Goal: Find specific page/section: Find specific page/section

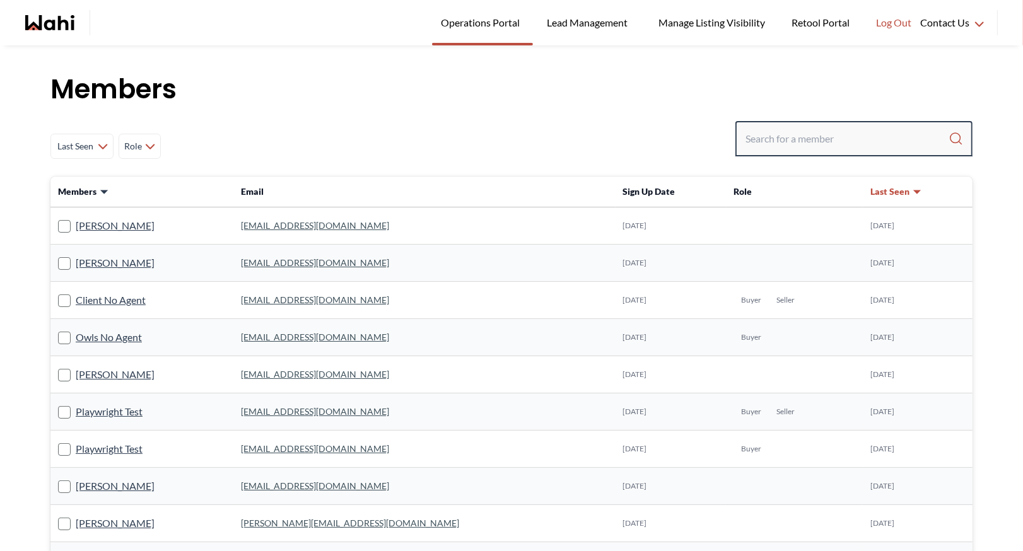
click at [785, 139] on input "Search input" at bounding box center [847, 138] width 203 height 23
type input "[PERSON_NAME]"
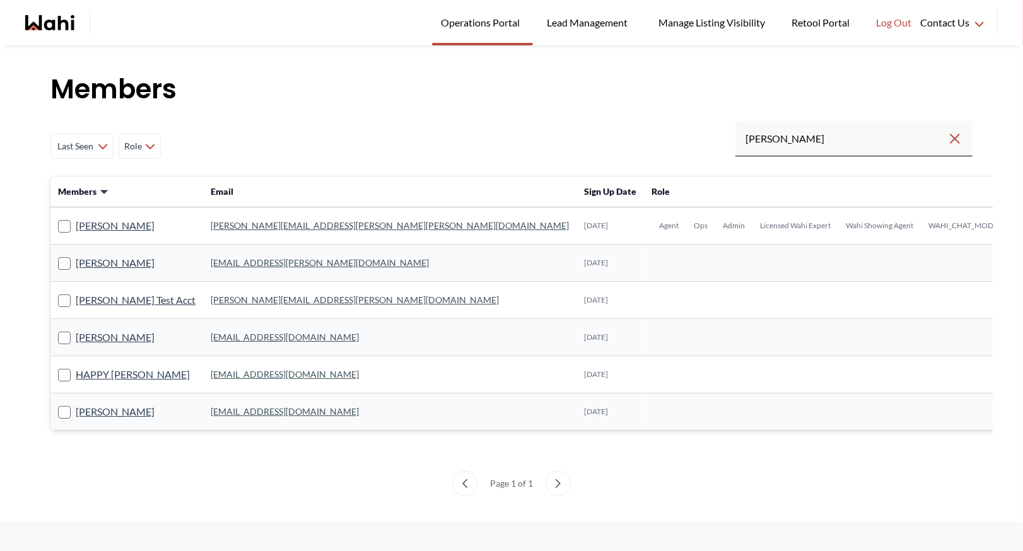
click at [245, 223] on link "[PERSON_NAME][EMAIL_ADDRESS][PERSON_NAME][PERSON_NAME][DOMAIN_NAME]" at bounding box center [390, 225] width 358 height 11
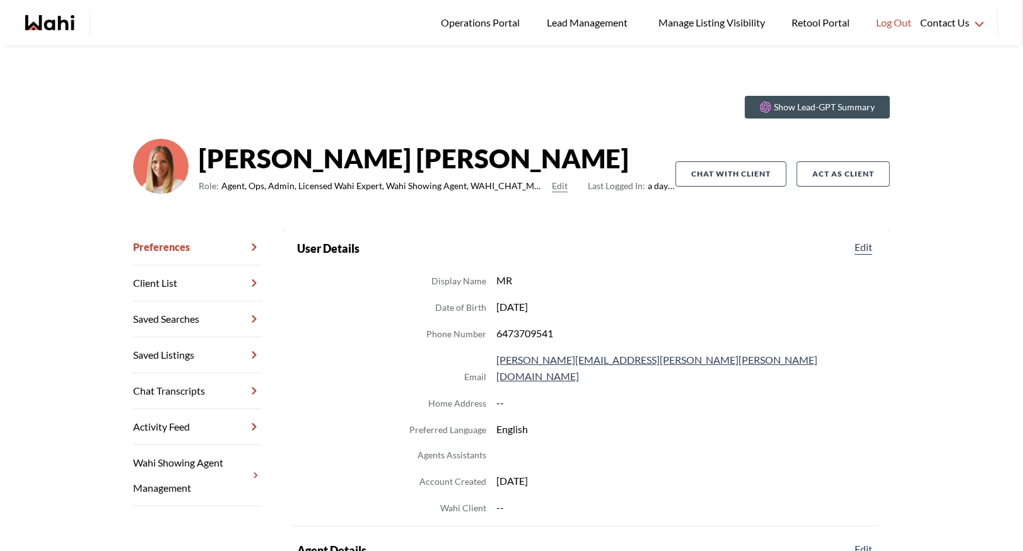
click at [220, 392] on link "Chat Transcripts" at bounding box center [197, 391] width 129 height 36
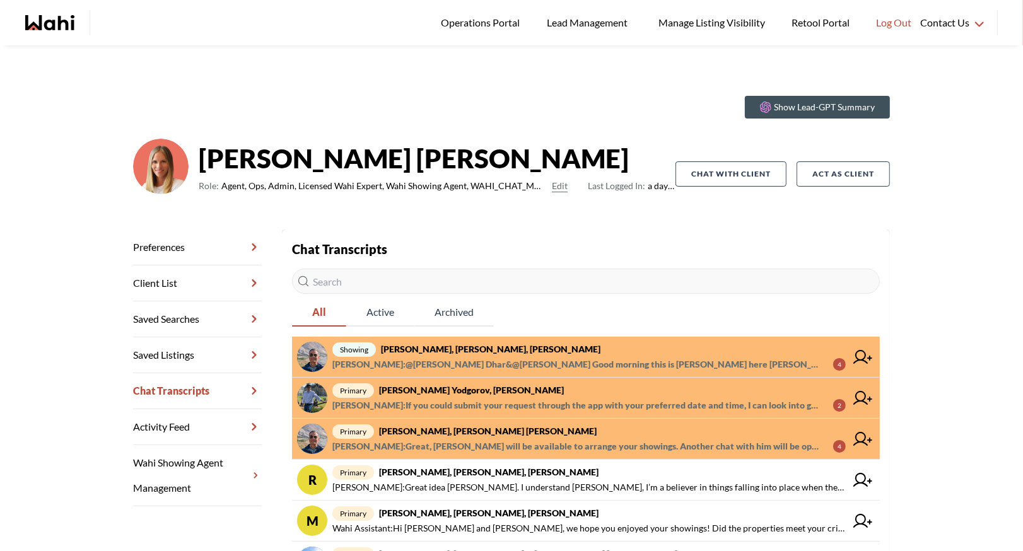
click at [455, 421] on link "primary [PERSON_NAME], [PERSON_NAME], [PERSON_NAME] : Great, [PERSON_NAME] will…" at bounding box center [586, 439] width 588 height 41
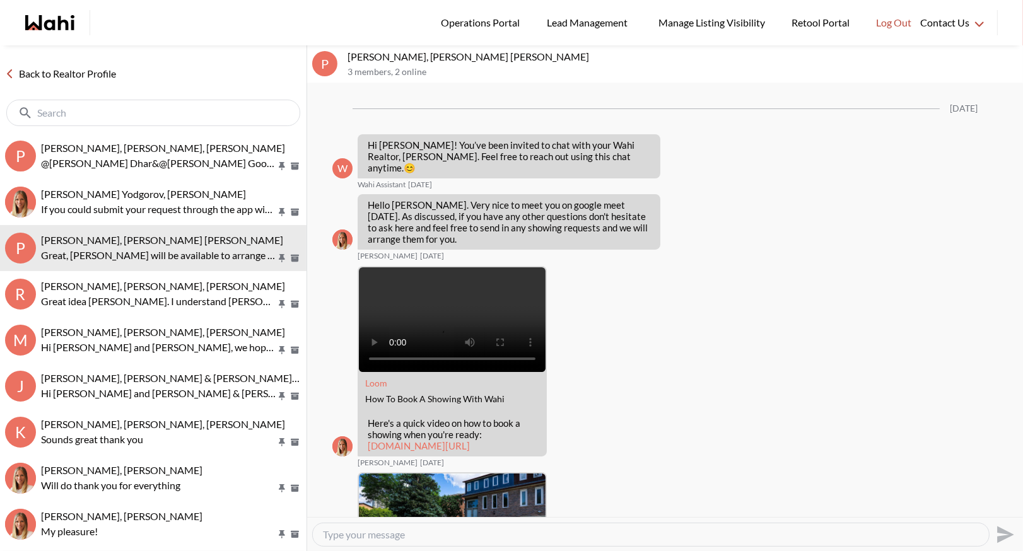
scroll to position [880, 0]
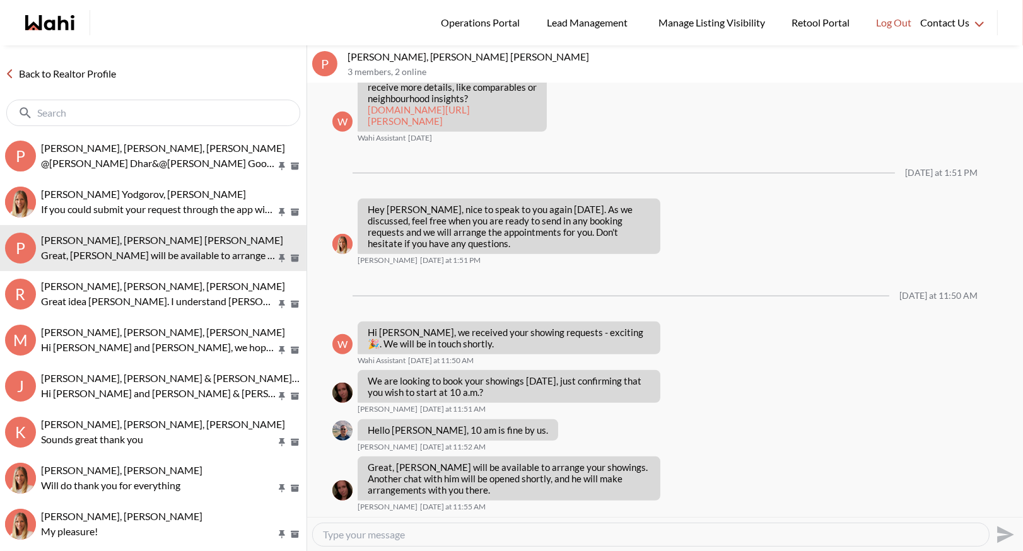
click at [61, 67] on link "Back to Realtor Profile" at bounding box center [60, 74] width 121 height 16
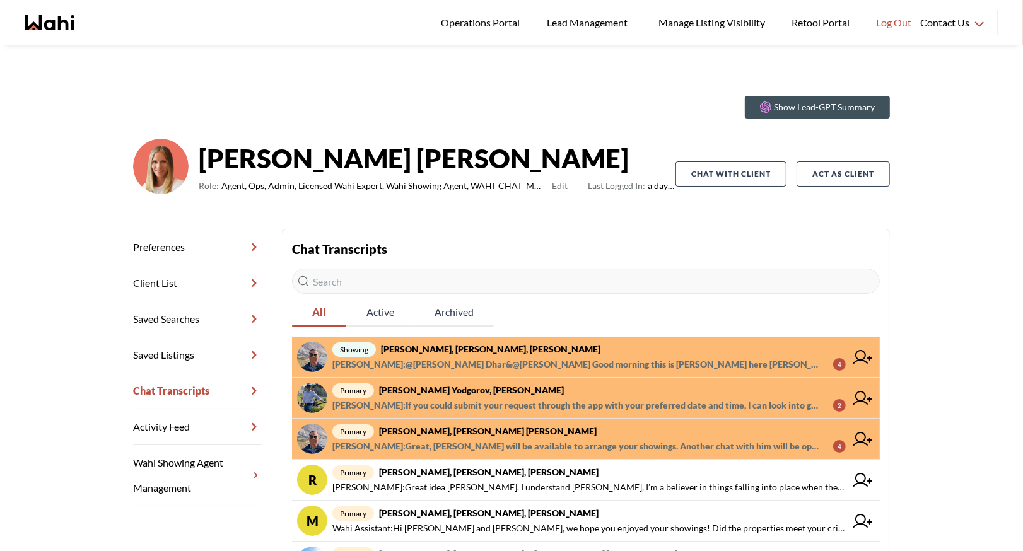
click at [541, 389] on span "primary [PERSON_NAME], [PERSON_NAME]" at bounding box center [588, 390] width 513 height 15
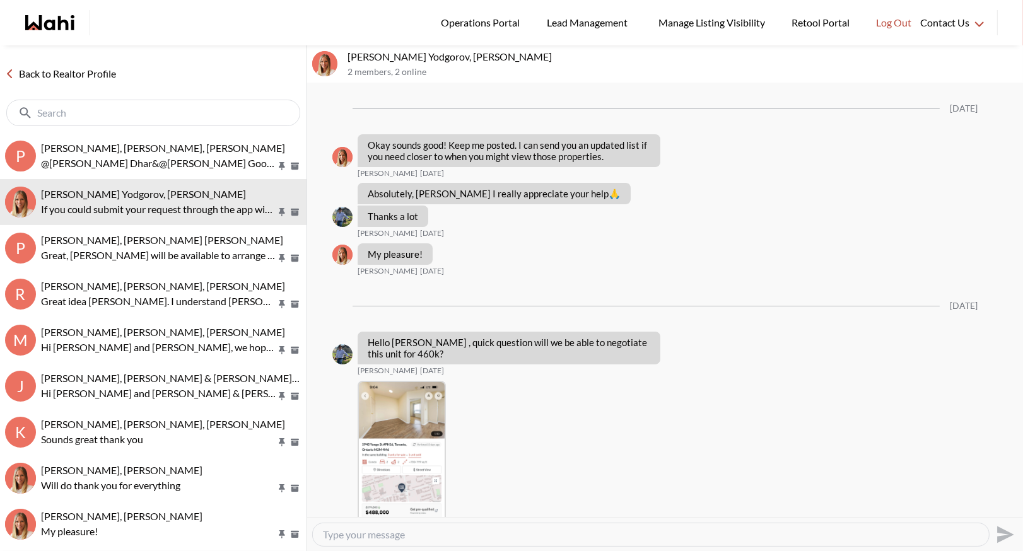
scroll to position [1183, 0]
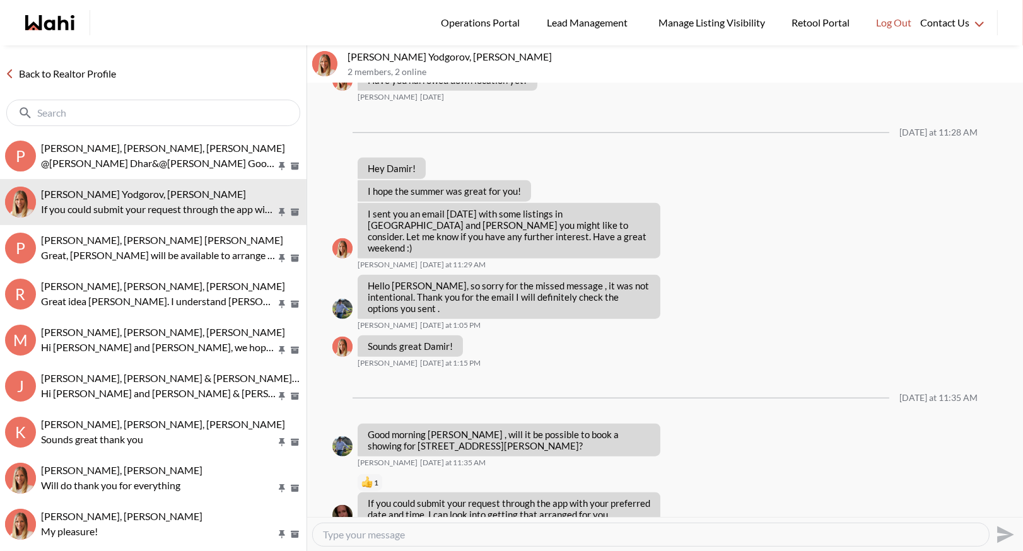
click at [71, 66] on link "Back to Realtor Profile" at bounding box center [60, 74] width 121 height 16
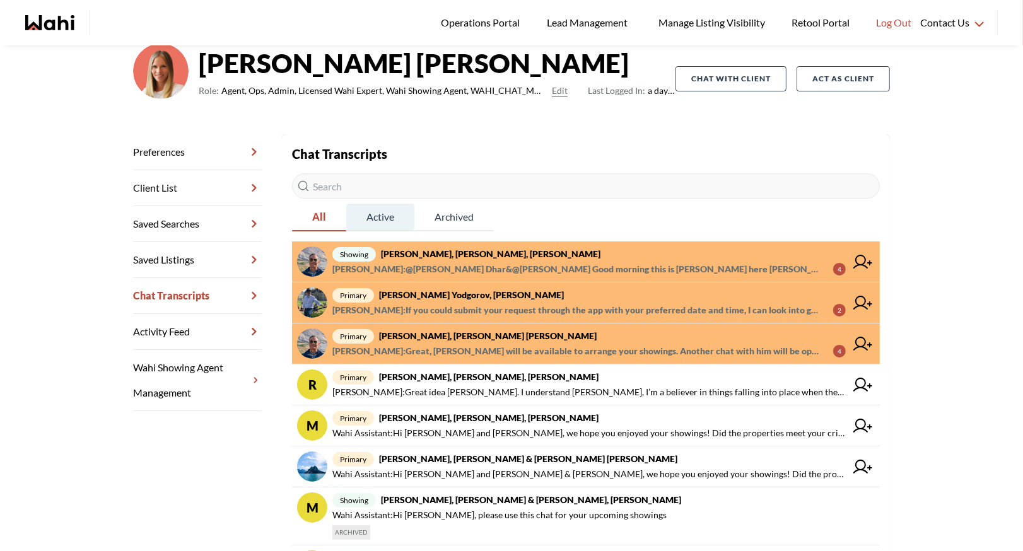
scroll to position [101, 0]
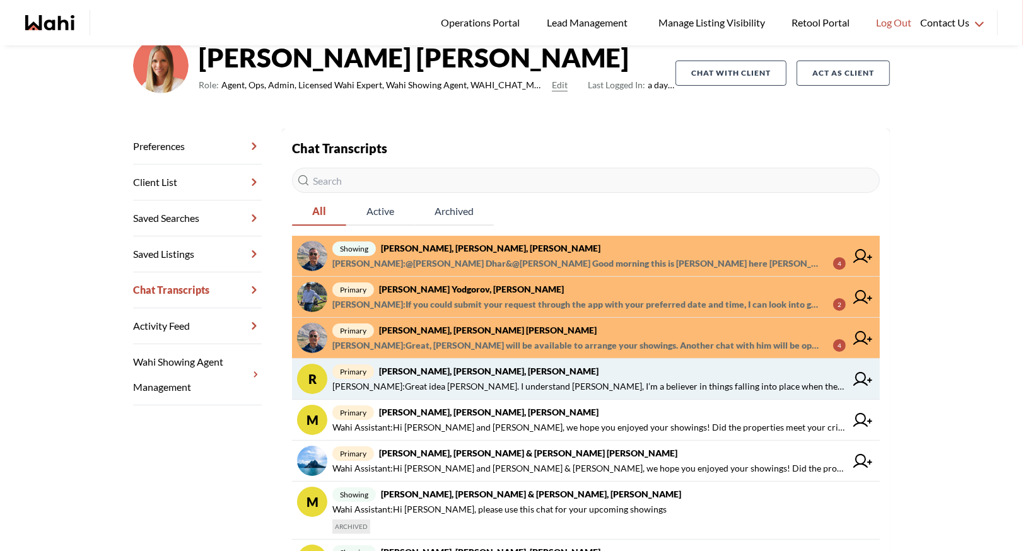
click at [409, 380] on span "[PERSON_NAME] : Great idea [PERSON_NAME]. I understand [PERSON_NAME], I’m a bel…" at bounding box center [588, 386] width 513 height 15
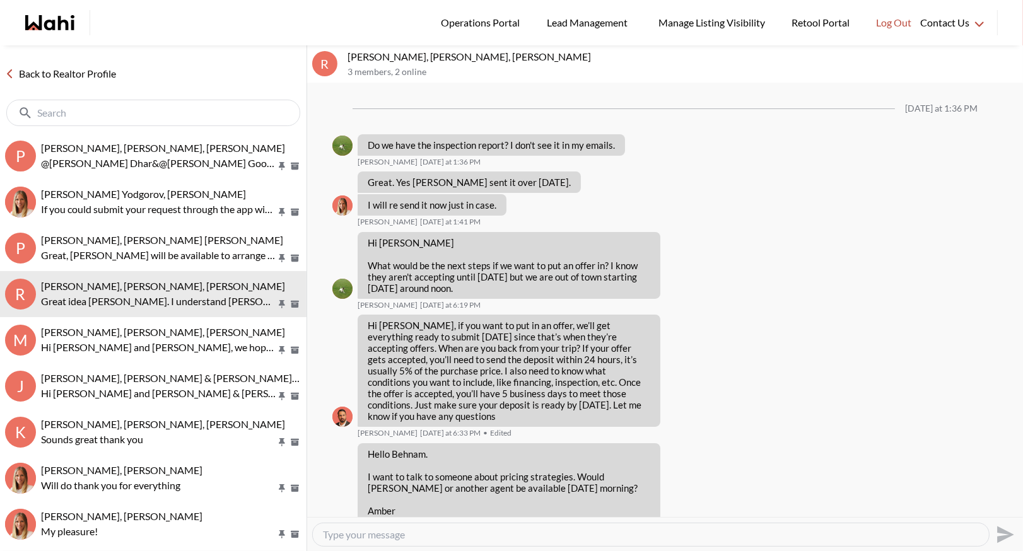
scroll to position [1450, 0]
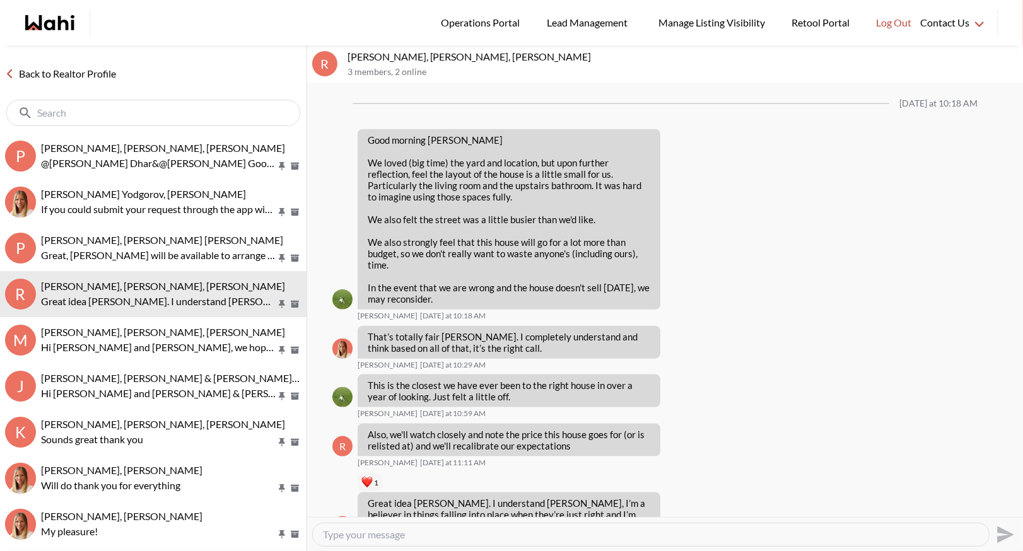
click at [76, 71] on link "Back to Realtor Profile" at bounding box center [60, 74] width 121 height 16
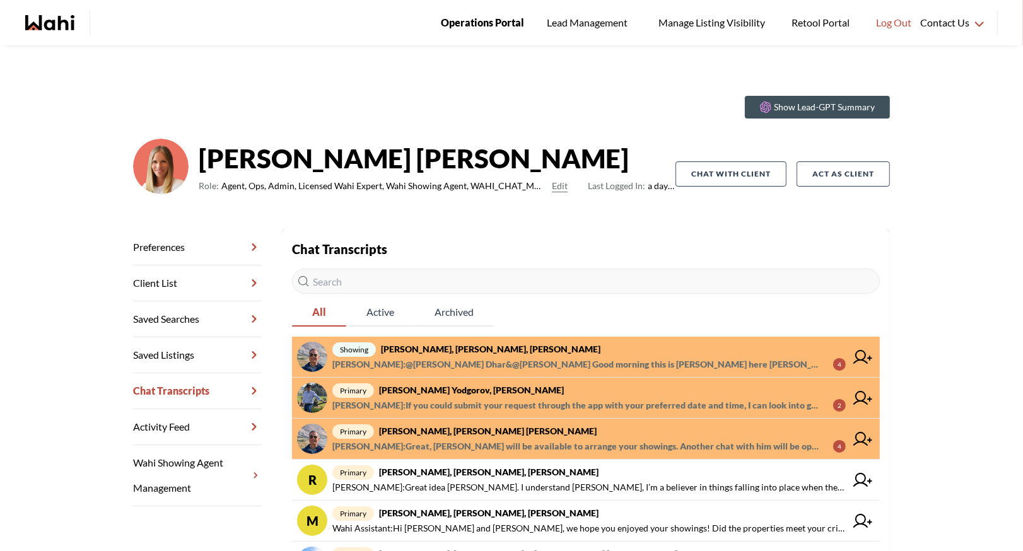
click at [458, 15] on span "Operations Portal" at bounding box center [482, 23] width 83 height 16
